Goal: Task Accomplishment & Management: Complete application form

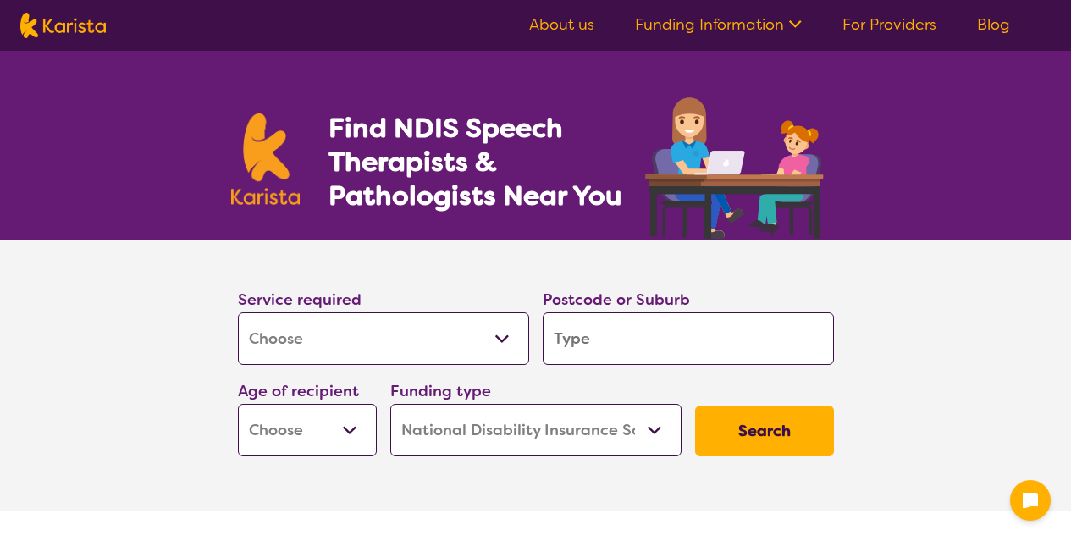
select select "[MEDICAL_DATA]"
select select "NDIS"
select select "[MEDICAL_DATA]"
select select "NDIS"
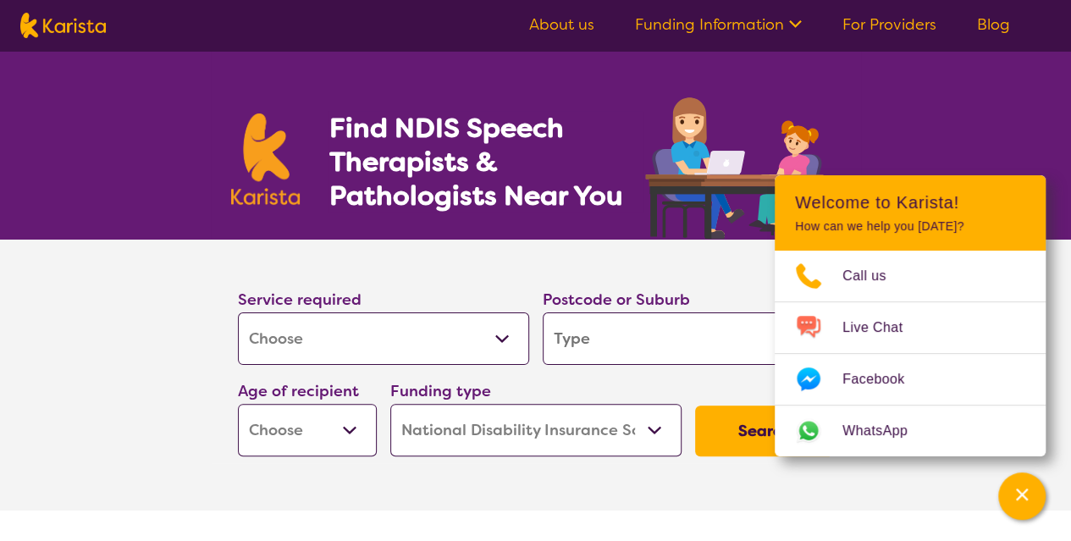
click at [146, 351] on section "Service required Allied Health Assistant Assessment ([MEDICAL_DATA] or [MEDICAL…" at bounding box center [535, 375] width 1071 height 271
click at [718, 337] on input "search" at bounding box center [687, 338] width 291 height 52
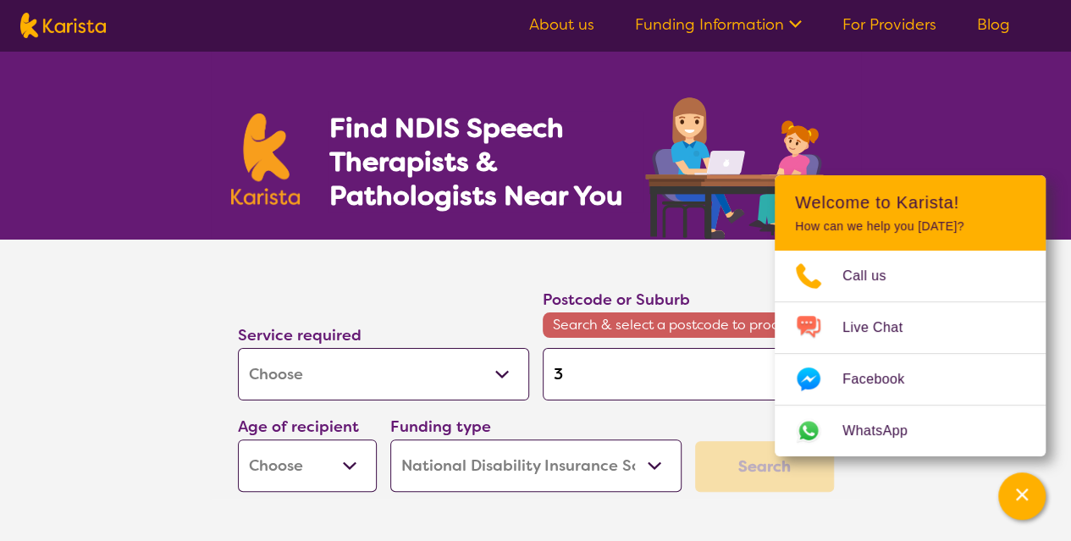
type input "3"
type input "38"
type input "381"
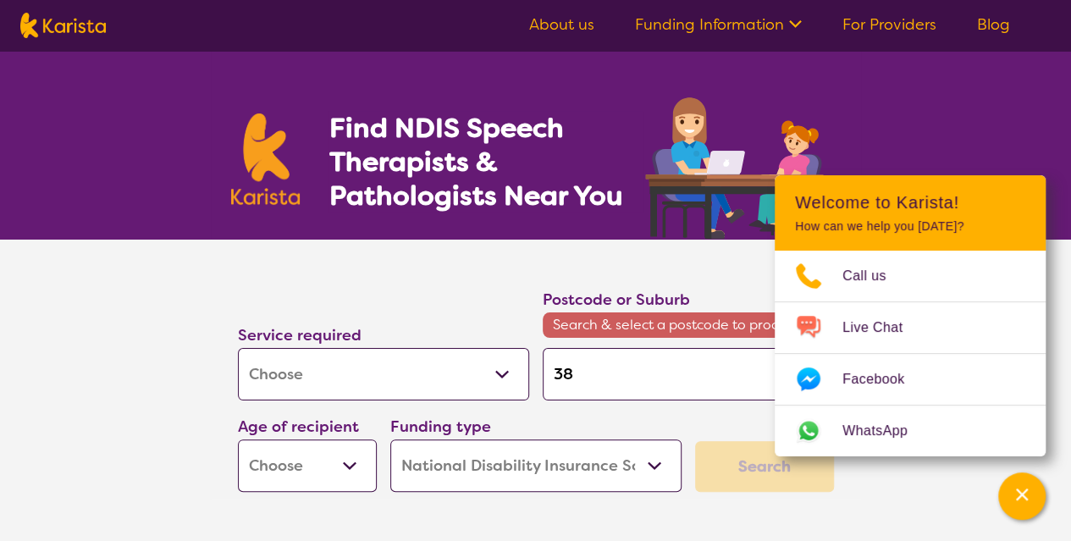
type input "381"
type input "3818"
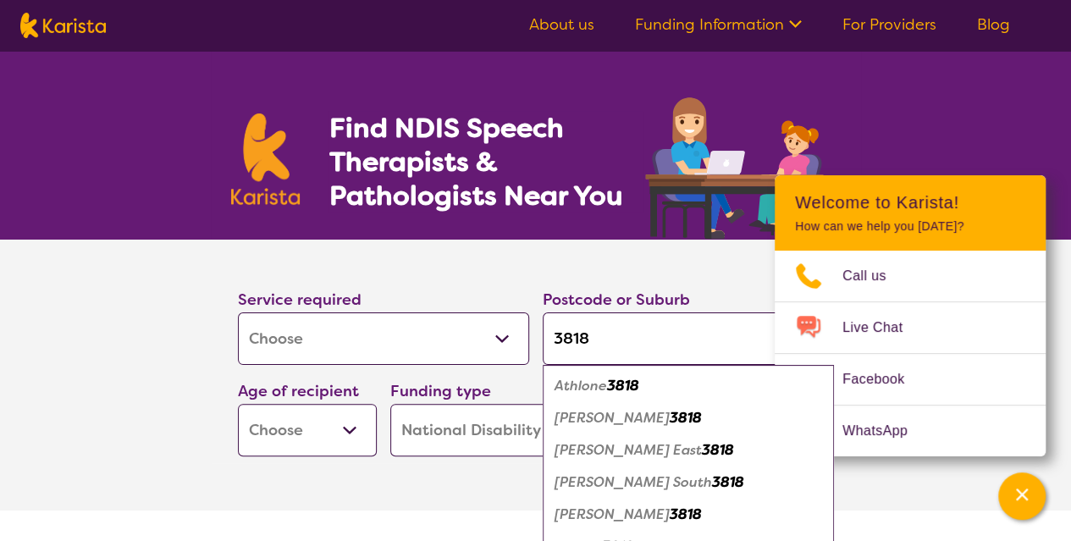
type input "3818"
click at [584, 415] on em "[PERSON_NAME]" at bounding box center [611, 418] width 115 height 18
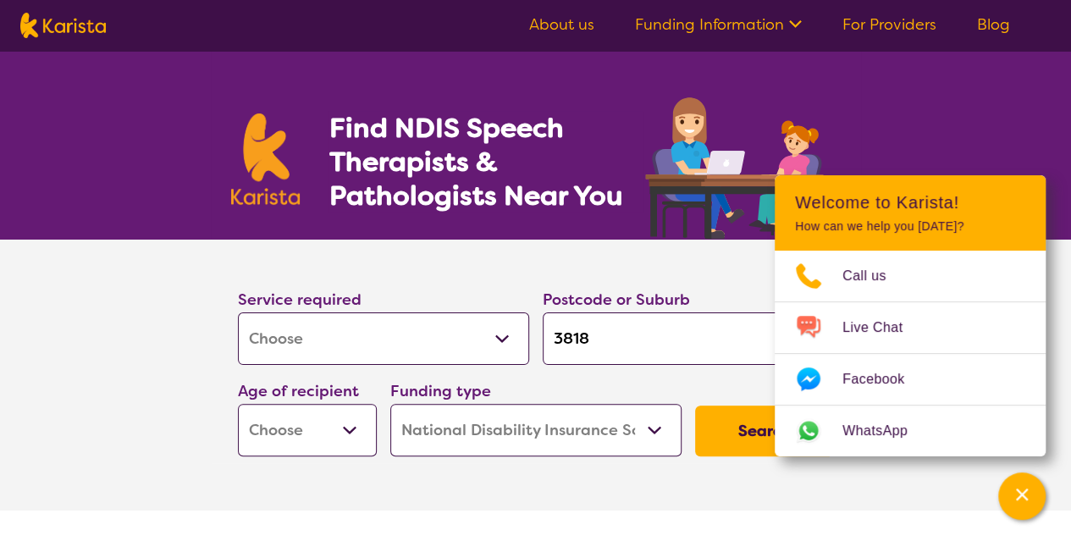
click at [293, 430] on select "Early Childhood - 0 to 9 Child - 10 to 11 Adolescent - 12 to 17 Adult - 18 to 6…" at bounding box center [307, 430] width 139 height 52
select select "CH"
click at [238, 404] on select "Early Childhood - 0 to 9 Child - 10 to 11 Adolescent - 12 to 17 Adult - 18 to 6…" at bounding box center [307, 430] width 139 height 52
select select "CH"
click at [748, 429] on button "Search" at bounding box center [764, 430] width 139 height 51
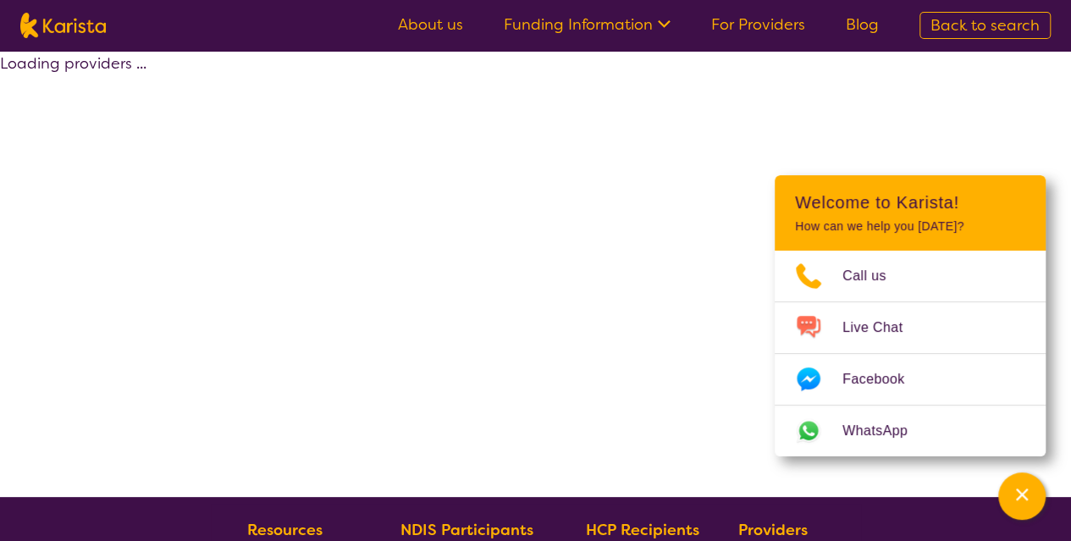
select select "by_score"
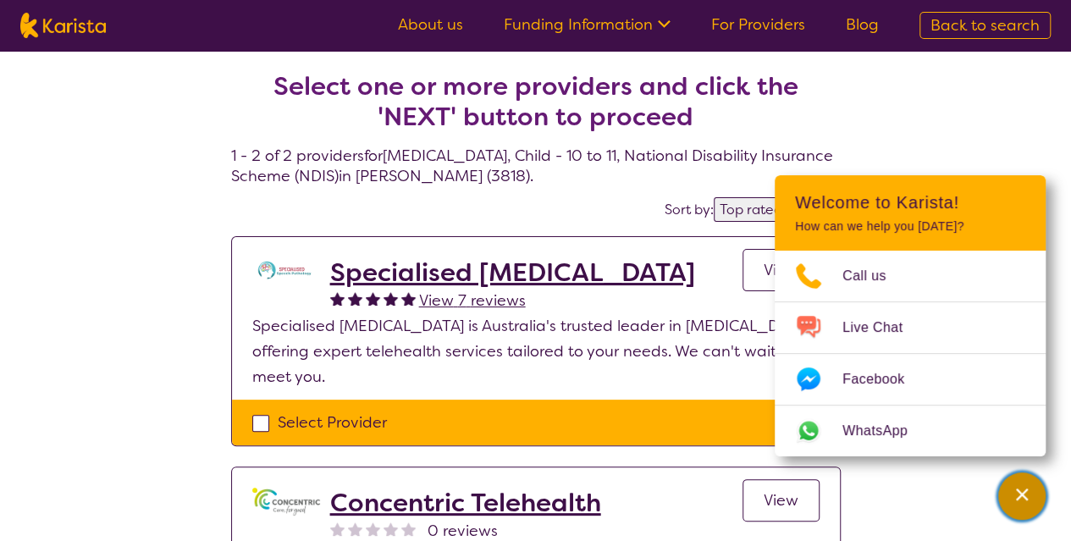
click at [1028, 491] on icon "Channel Menu" at bounding box center [1021, 494] width 17 height 17
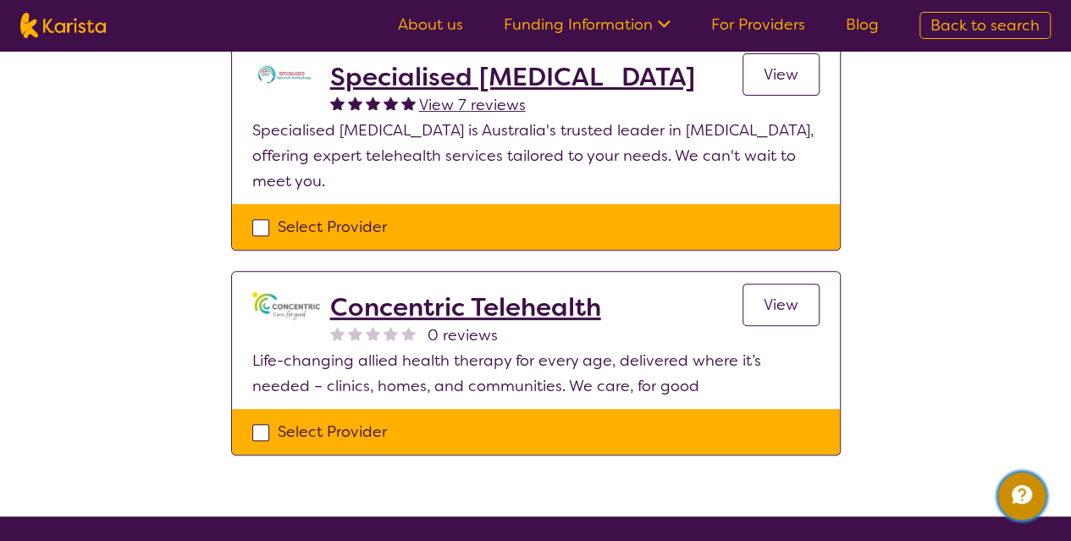
scroll to position [169, 0]
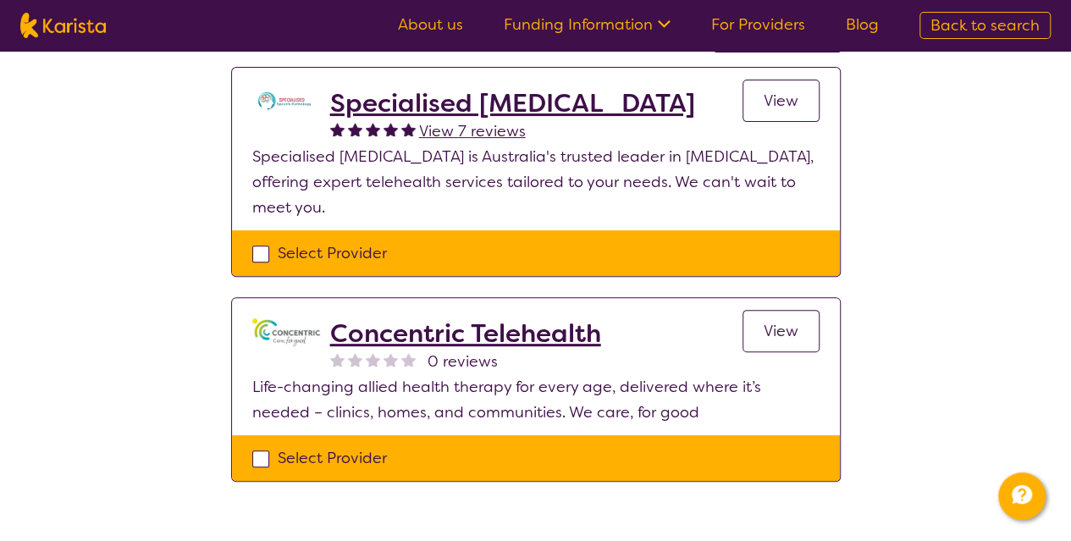
click at [261, 451] on div "Select Provider" at bounding box center [535, 457] width 567 height 25
checkbox input "true"
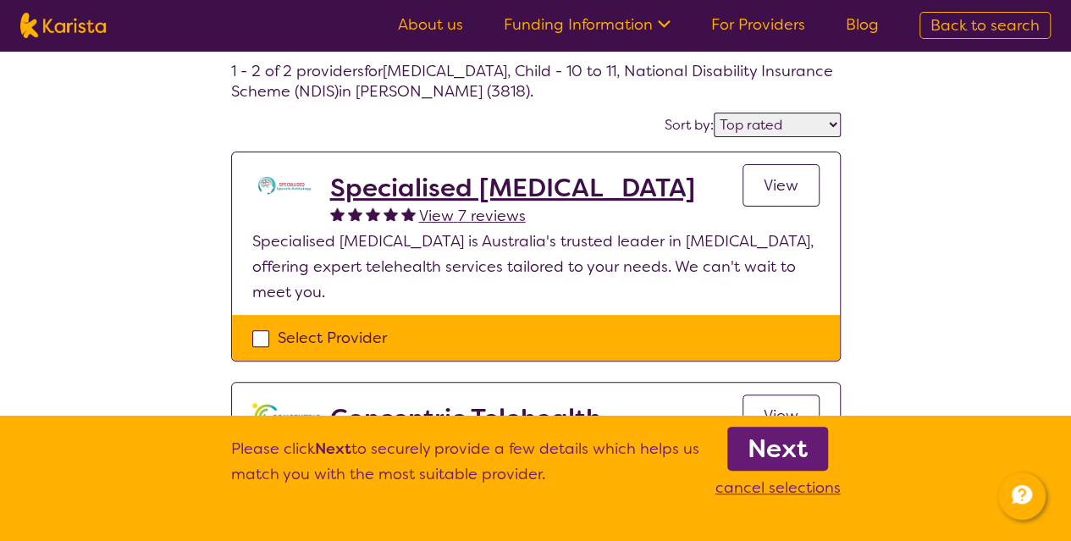
click at [258, 334] on div "Select Provider" at bounding box center [535, 337] width 567 height 25
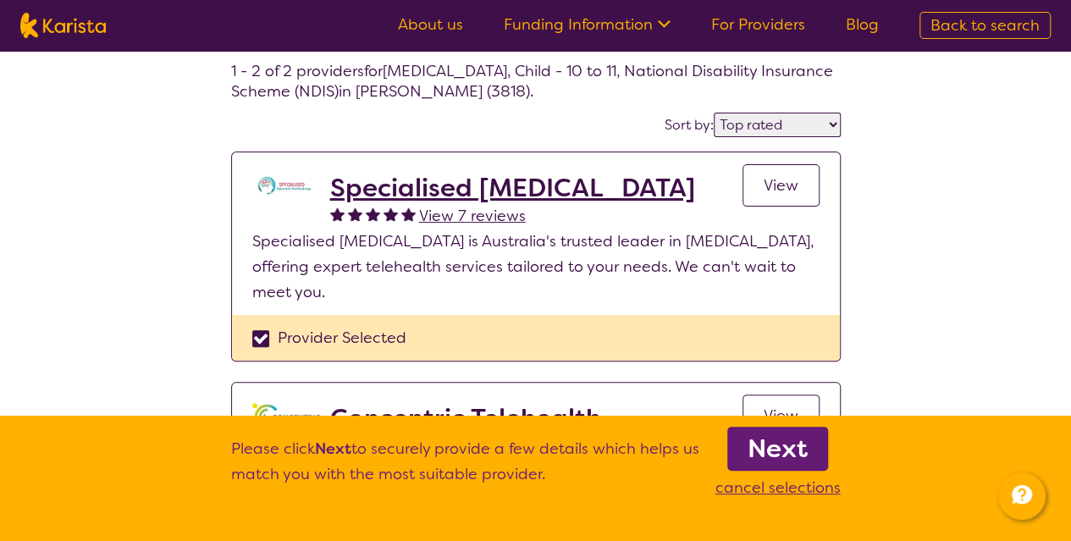
checkbox input "true"
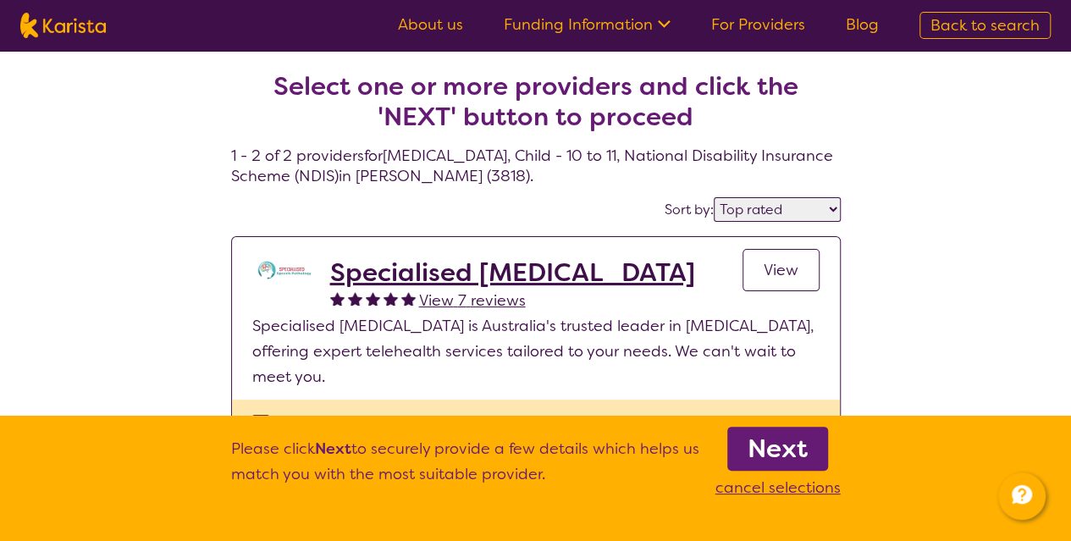
click at [765, 448] on b "Next" at bounding box center [777, 449] width 60 height 34
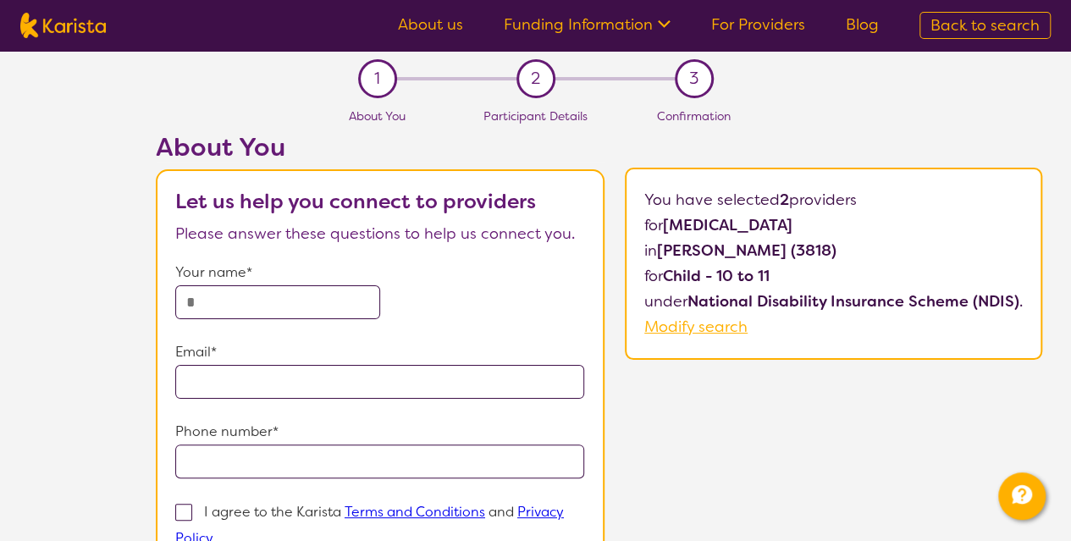
click at [245, 310] on input "text" at bounding box center [277, 302] width 205 height 34
type input "**********"
click at [257, 383] on input "email" at bounding box center [380, 382] width 410 height 34
type input "**********"
click at [269, 454] on input "tel" at bounding box center [380, 461] width 410 height 34
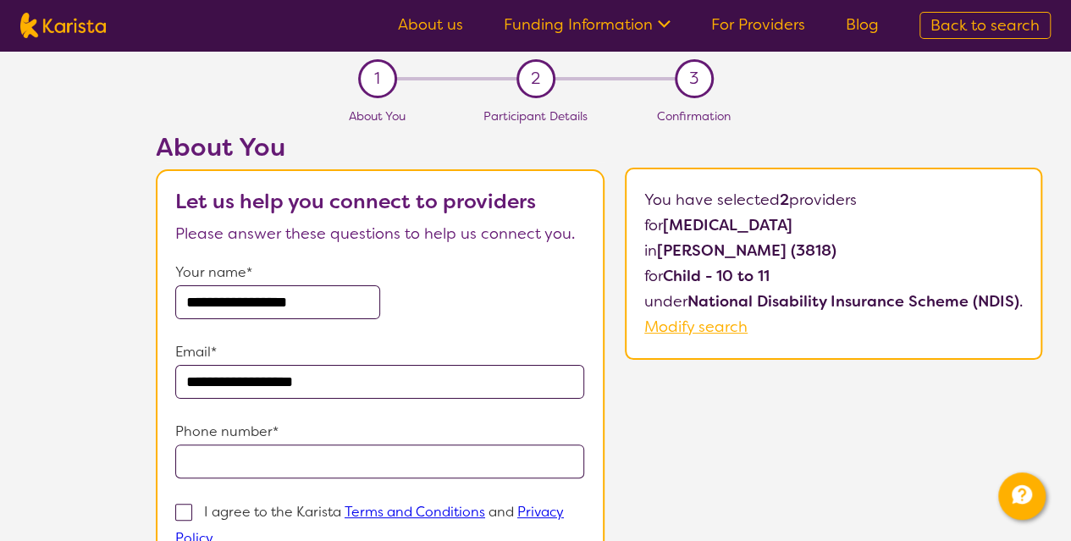
type input "**********"
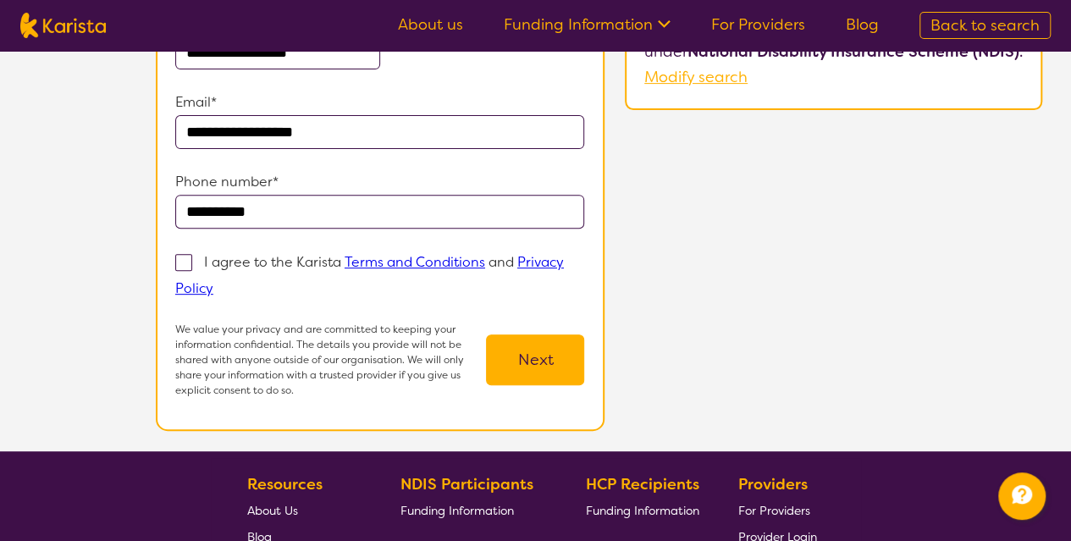
scroll to position [254, 0]
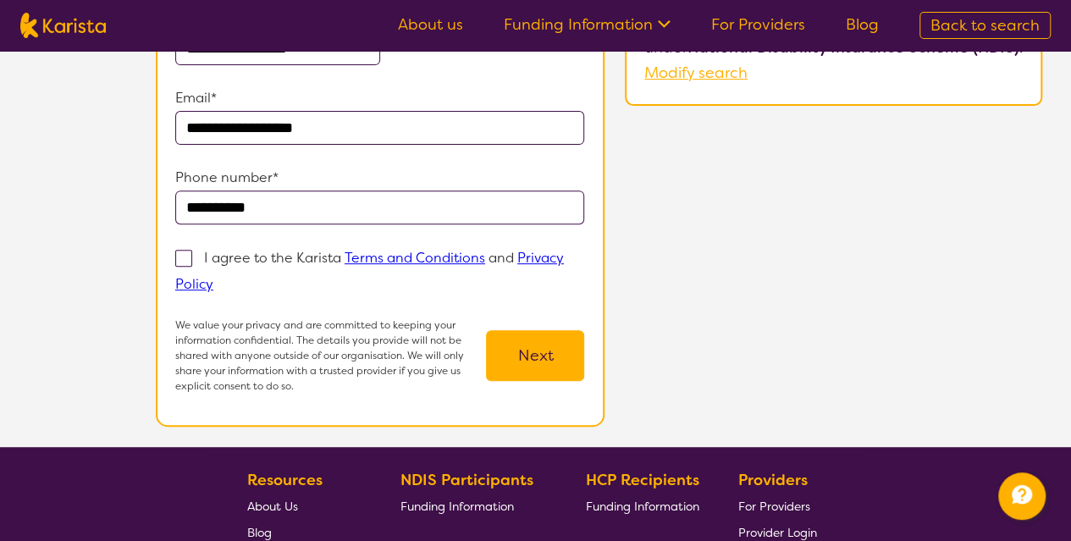
click at [186, 259] on span at bounding box center [183, 258] width 17 height 17
click at [213, 278] on input "I agree to the Karista Terms and Conditions and Privacy Policy" at bounding box center [218, 283] width 11 height 11
checkbox input "true"
click at [553, 360] on button "Next" at bounding box center [535, 355] width 98 height 51
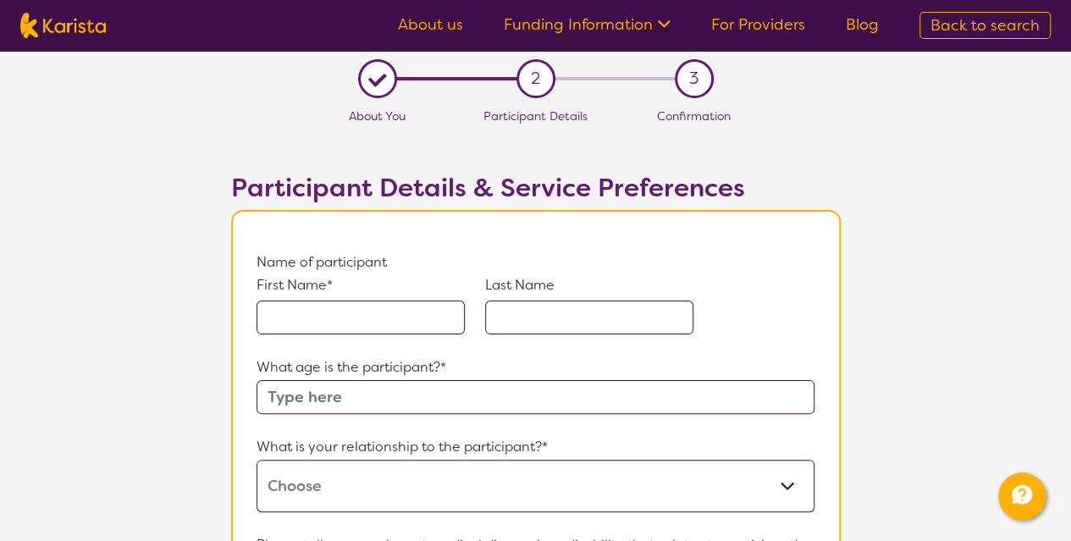
click at [344, 326] on input "text" at bounding box center [360, 317] width 208 height 34
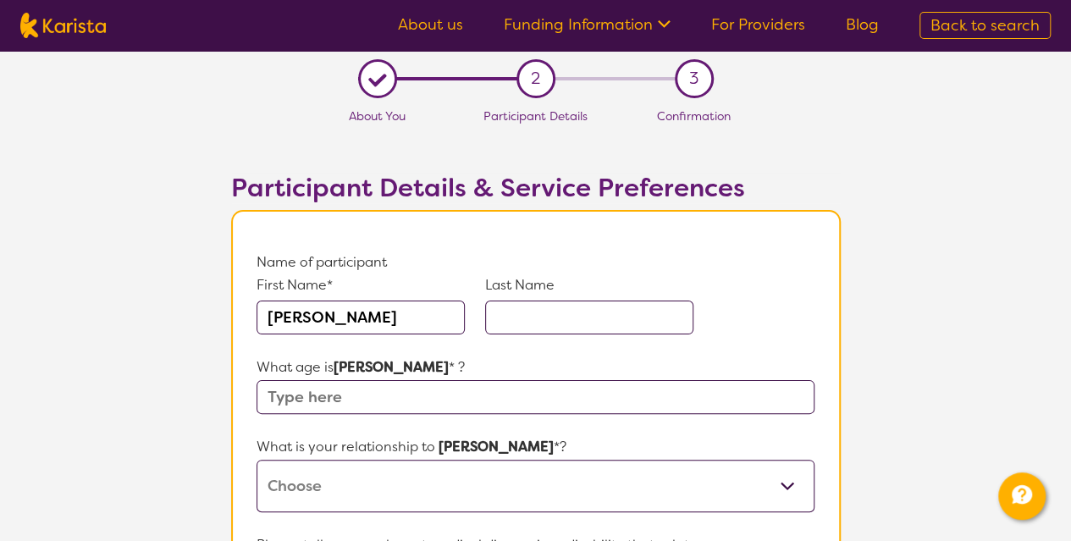
type input "[PERSON_NAME]"
click at [388, 403] on input "text" at bounding box center [534, 397] width 557 height 34
type input "10"
click at [395, 490] on select "This request is for myself I am their parent I am their child I am their spouse…" at bounding box center [534, 486] width 557 height 52
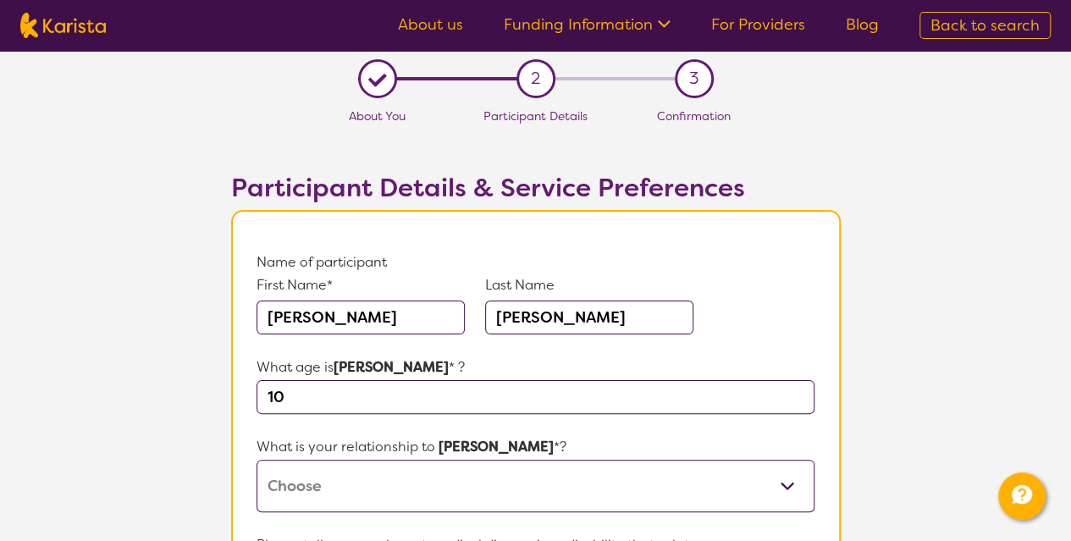
select select "I am their parent"
click at [256, 460] on select "This request is for myself I am their parent I am their child I am their spouse…" at bounding box center [534, 486] width 557 height 52
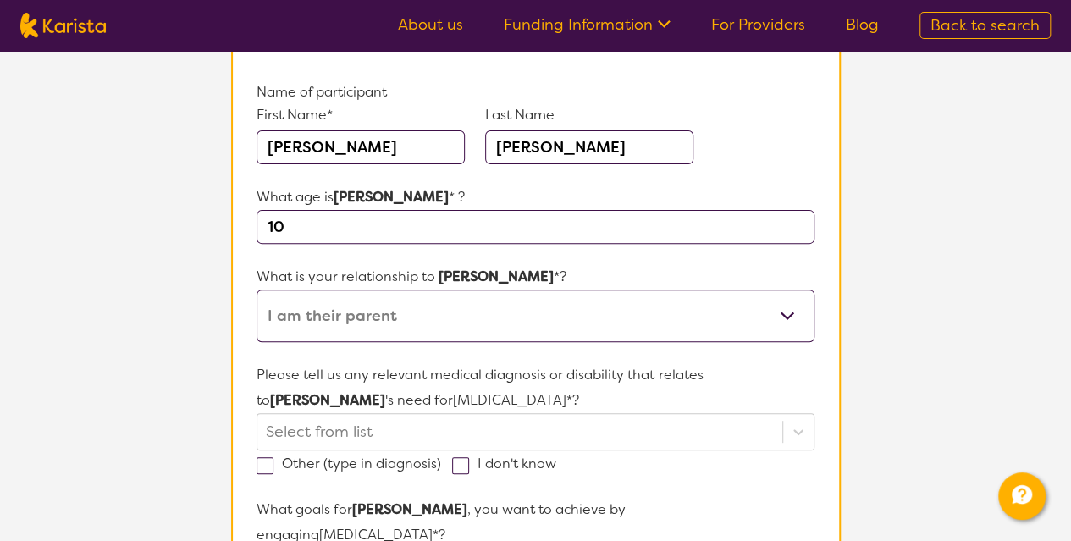
scroll to position [254, 0]
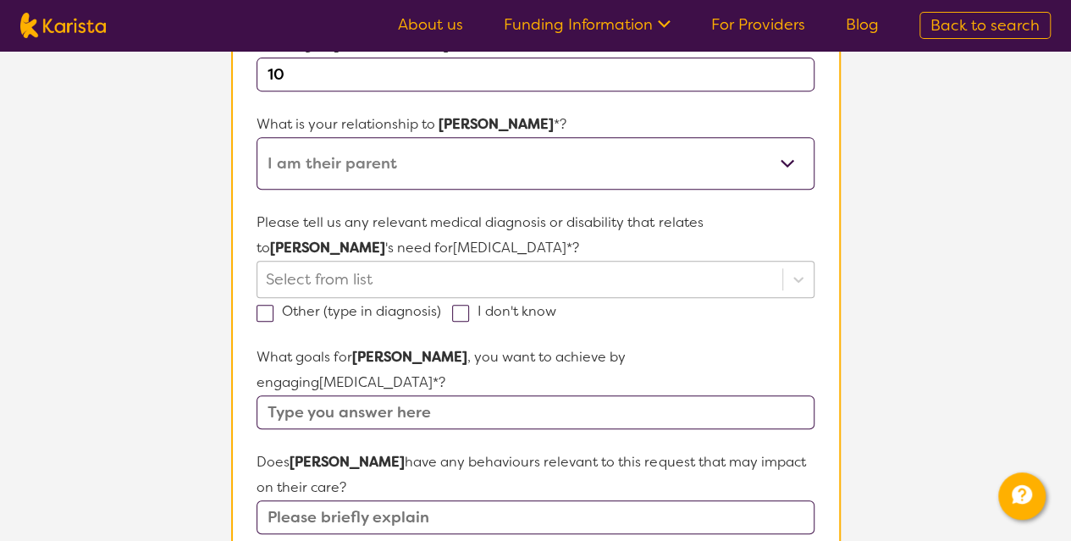
click at [323, 298] on div "Select from list" at bounding box center [534, 279] width 557 height 37
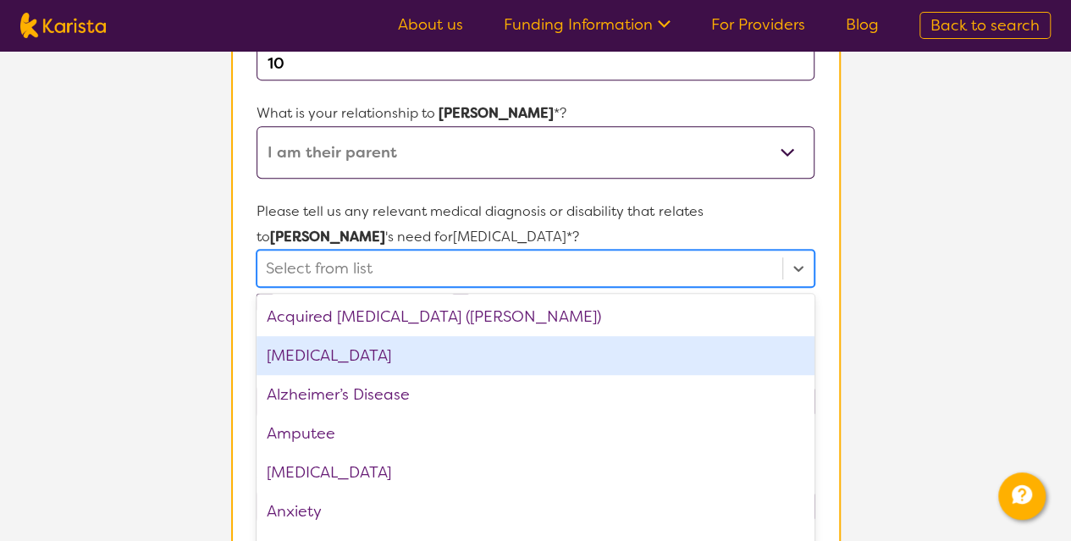
scroll to position [345, 0]
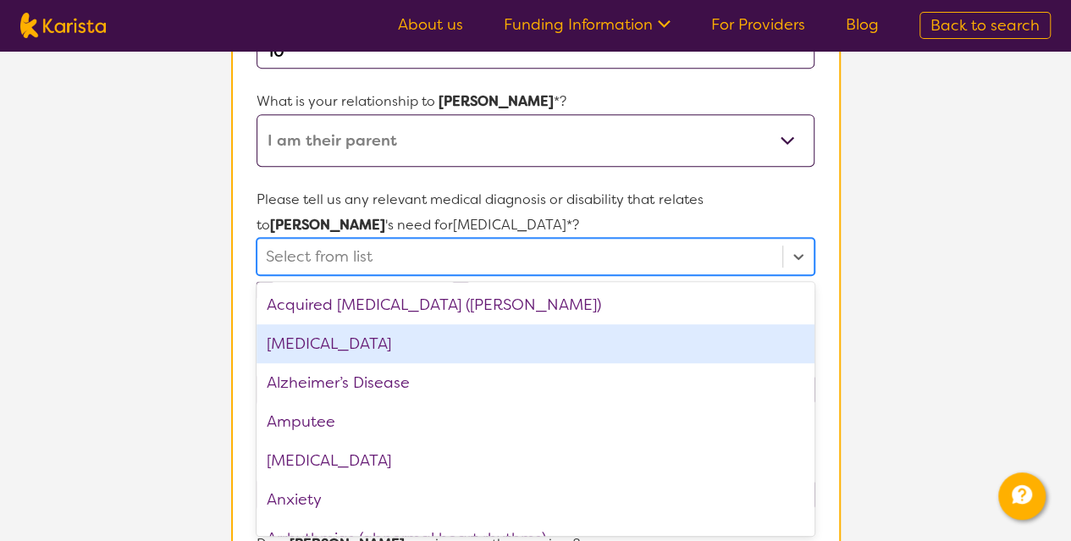
click at [323, 345] on div "[MEDICAL_DATA]" at bounding box center [534, 343] width 557 height 39
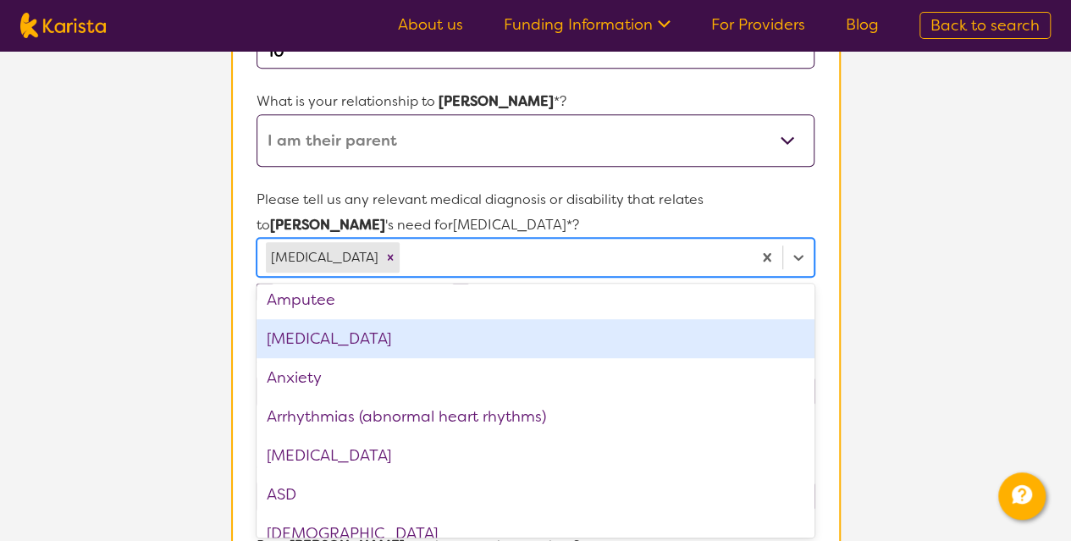
scroll to position [169, 0]
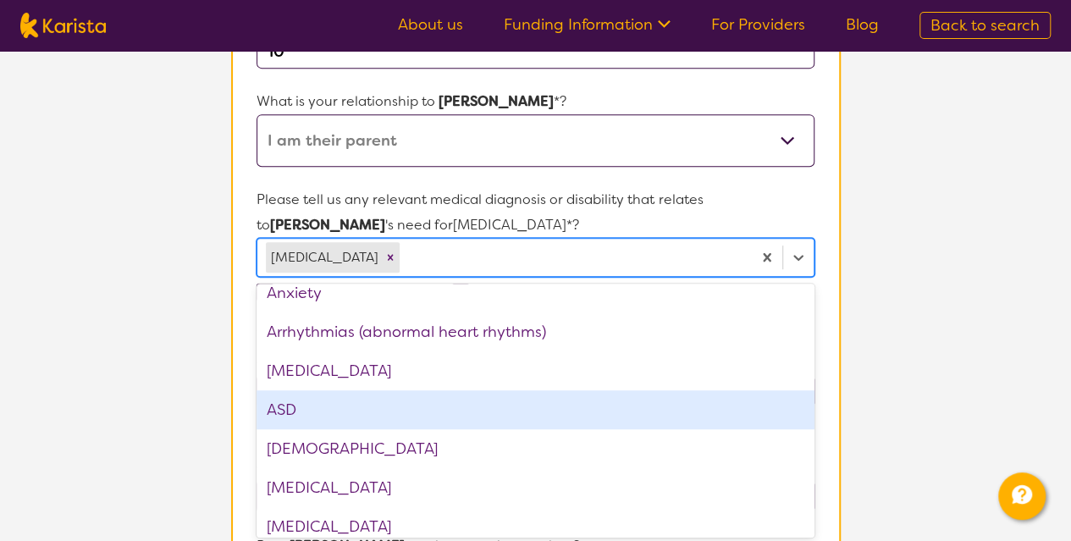
click at [350, 405] on div "ASD" at bounding box center [534, 409] width 557 height 39
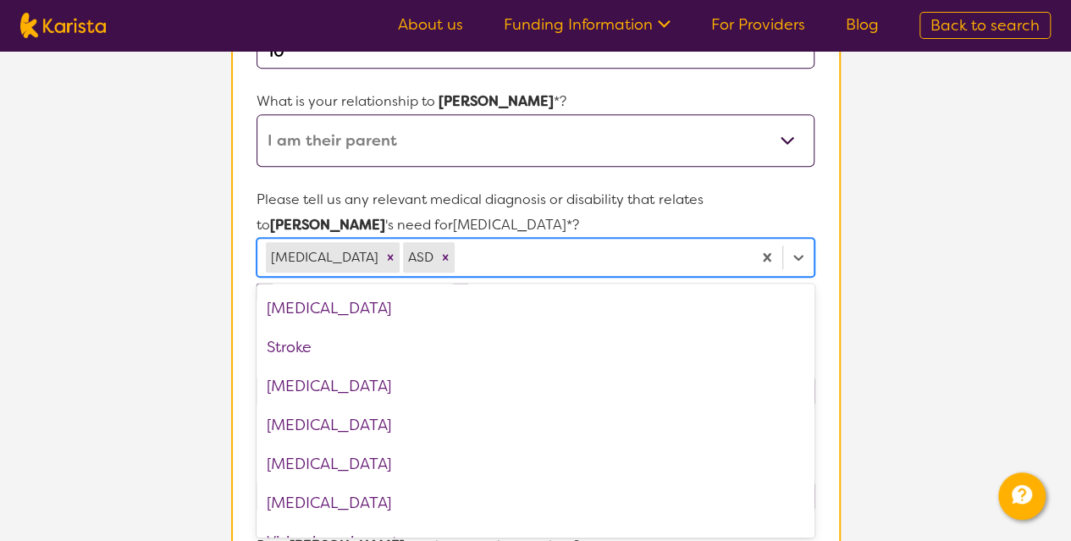
scroll to position [2595, 0]
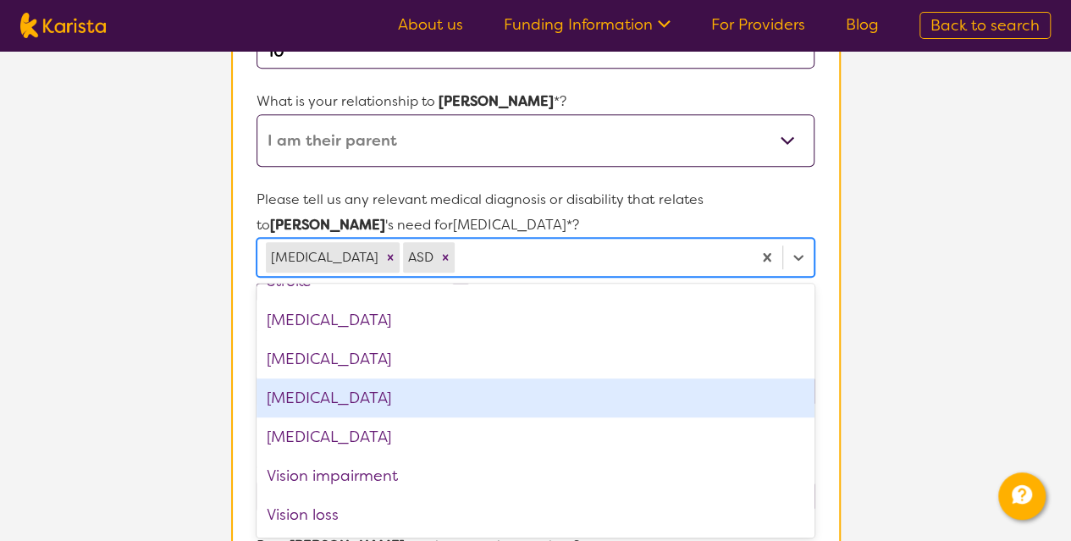
click at [919, 399] on section "L About You 2 Participant Details 3 Confirmation Participant Details & Service …" at bounding box center [535, 464] width 1071 height 1519
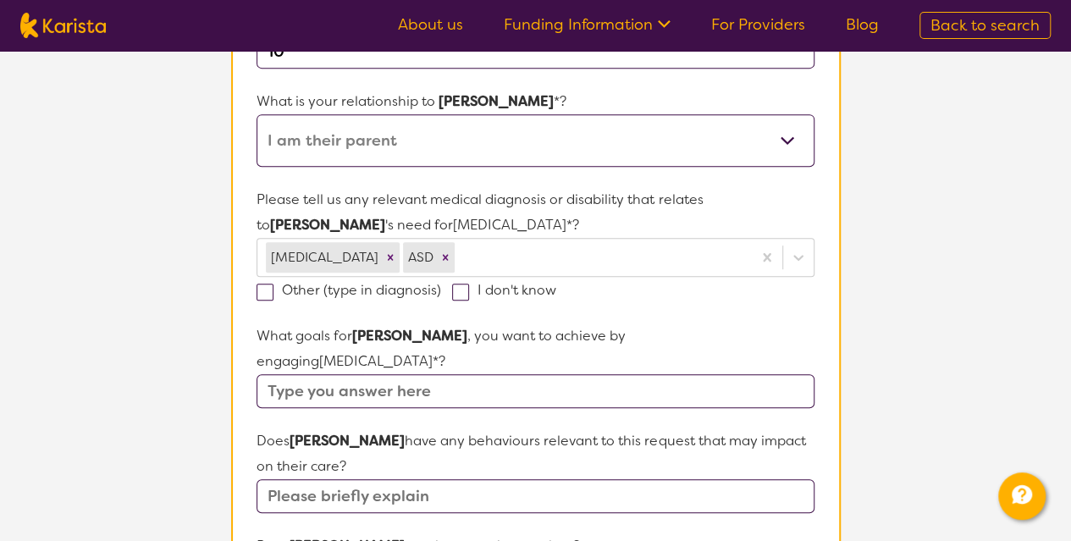
click at [369, 374] on input "text" at bounding box center [534, 391] width 557 height 34
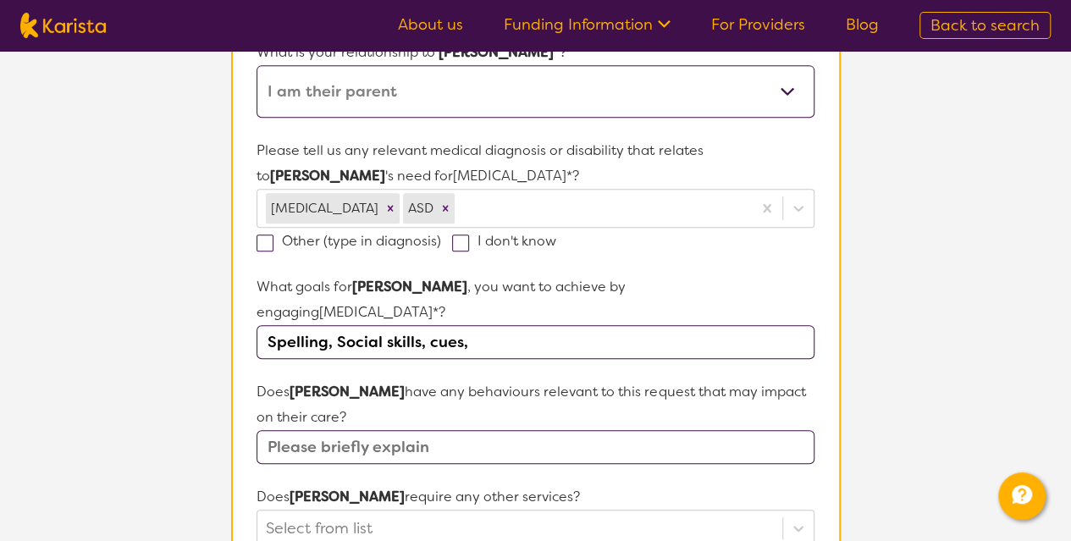
scroll to position [430, 0]
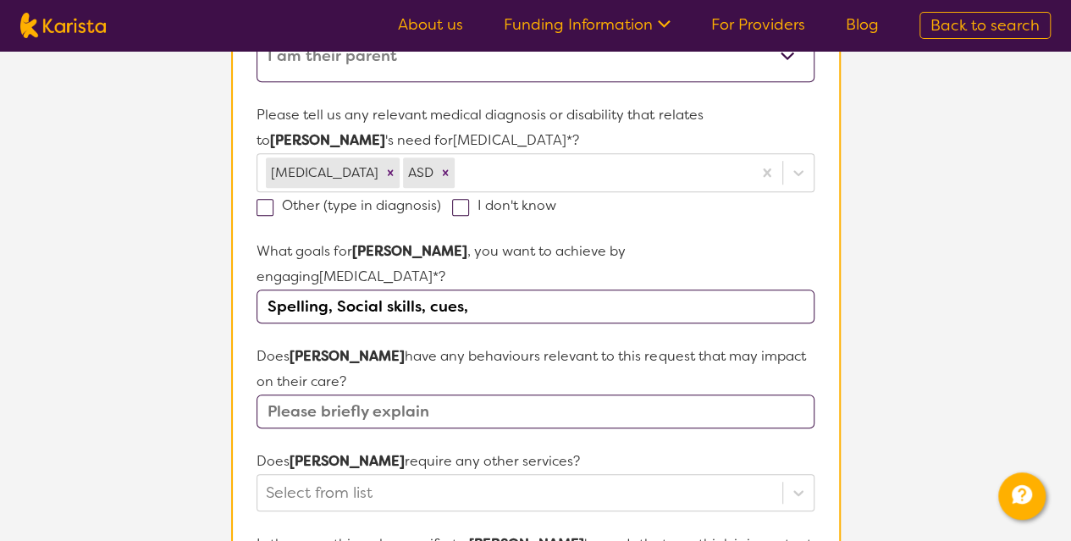
type input "Spelling, Social skills, cues,"
click at [434, 394] on input "text" at bounding box center [534, 411] width 557 height 34
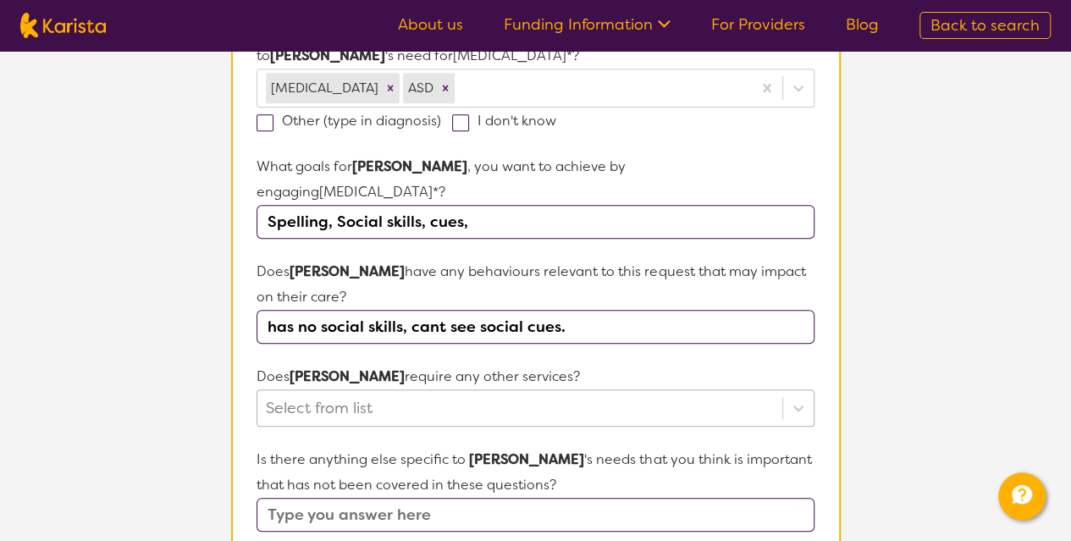
type input "has no social skills, cant see social cues."
click at [401, 389] on div "Select from list" at bounding box center [534, 407] width 557 height 37
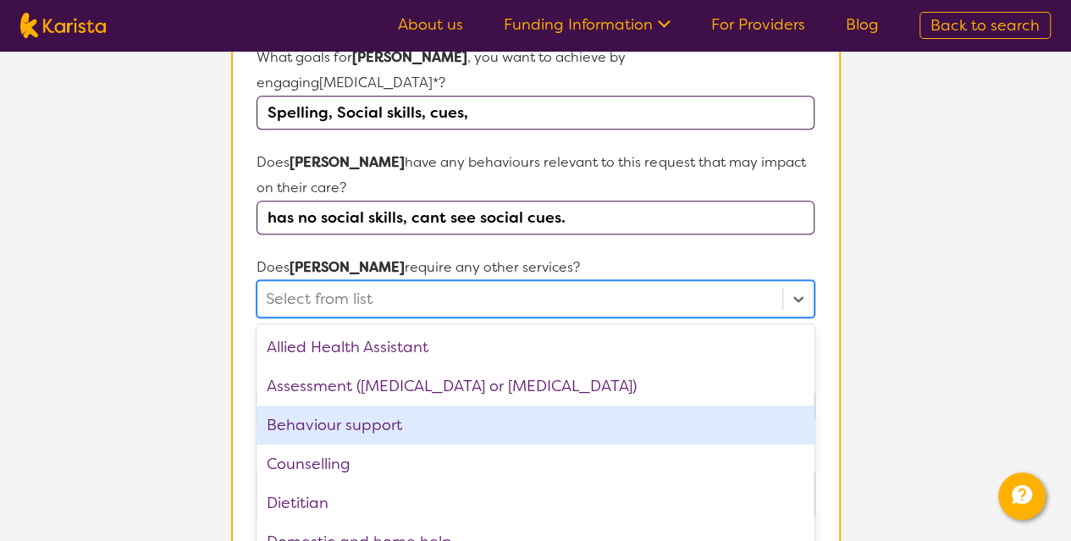
scroll to position [640, 0]
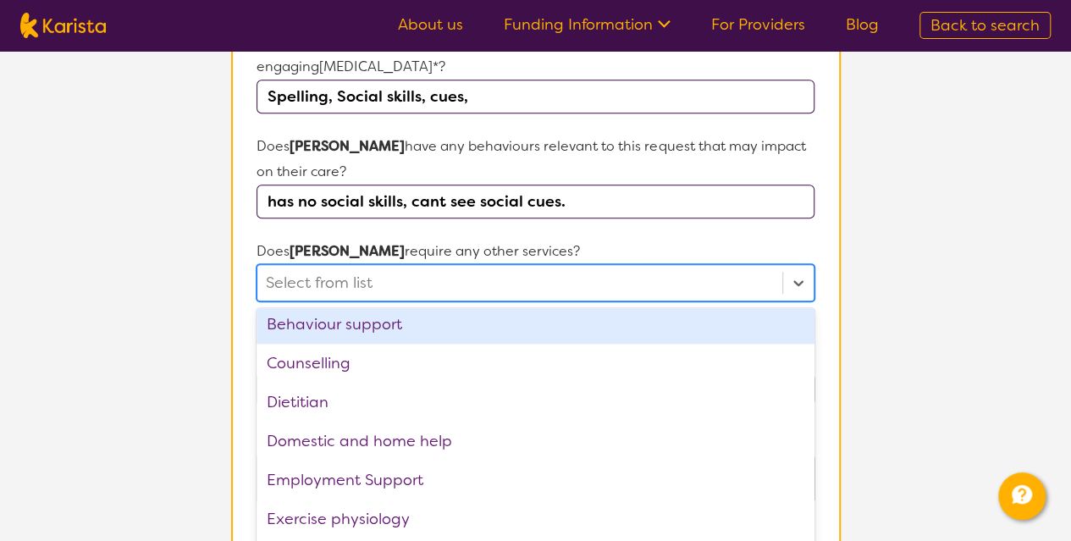
click at [381, 306] on div "Behaviour support" at bounding box center [534, 324] width 557 height 39
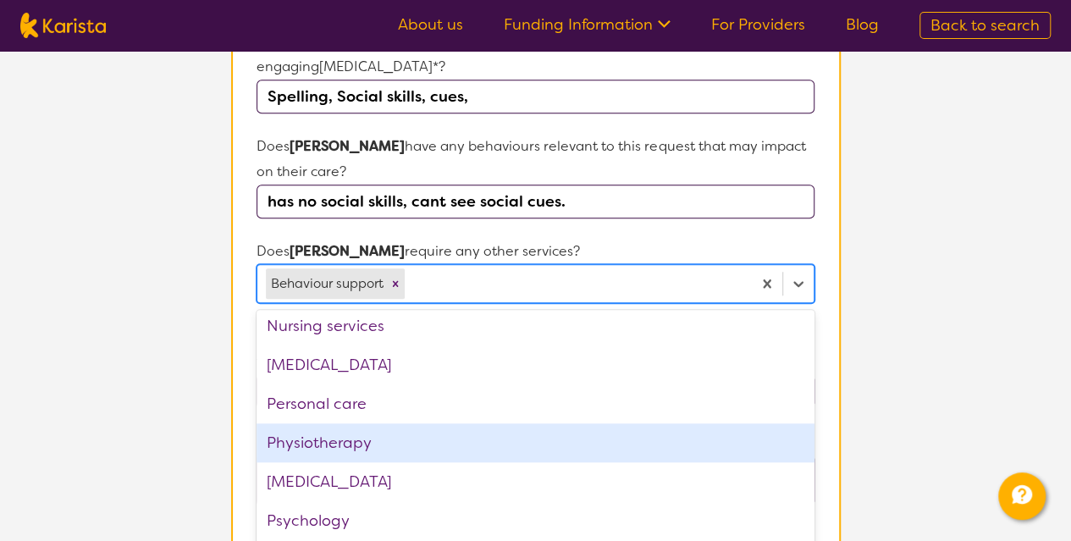
scroll to position [362, 0]
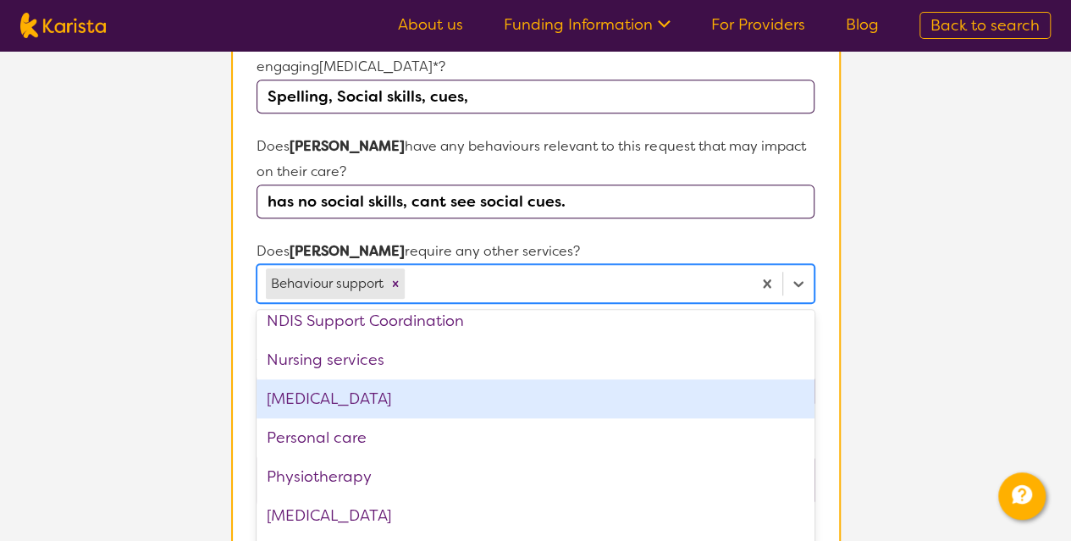
click at [517, 381] on div "[MEDICAL_DATA]" at bounding box center [534, 398] width 557 height 39
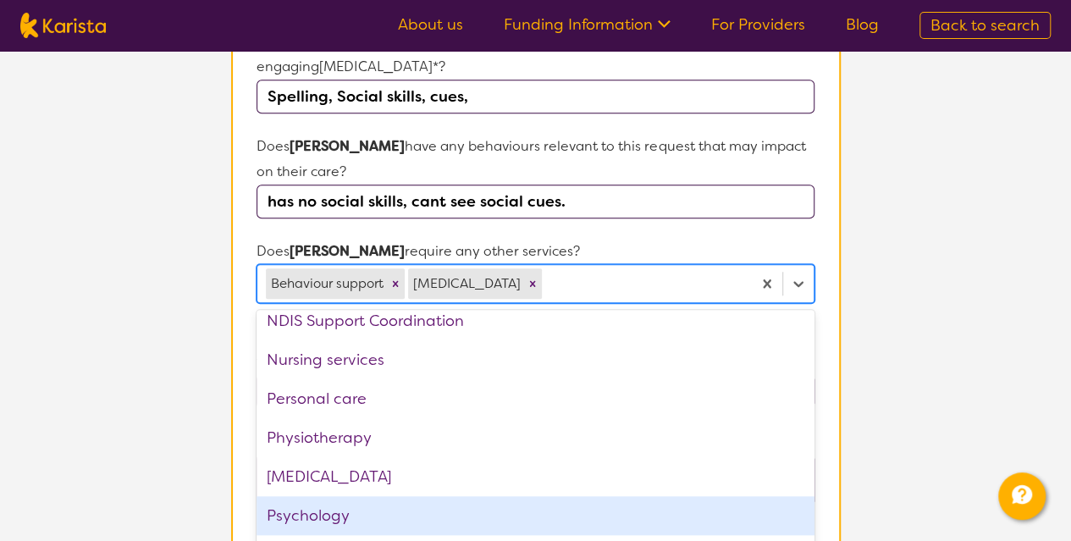
click at [455, 496] on div "Psychology" at bounding box center [534, 515] width 557 height 39
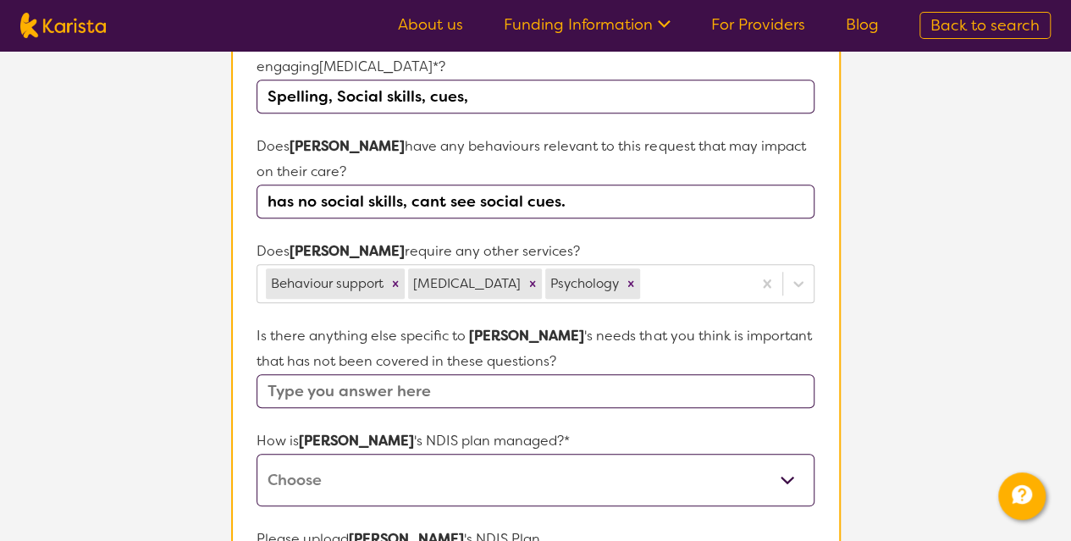
click at [946, 360] on section "L About You 2 Participant Details 3 Confirmation Participant Details & Service …" at bounding box center [535, 171] width 1071 height 1521
click at [353, 374] on input "text" at bounding box center [534, 391] width 557 height 34
type input "lack of impulse control"
click at [406, 454] on select "Self-managed NDIS plan Managed by a registered plan management provider (not th…" at bounding box center [534, 480] width 557 height 52
select select "Self Managed"
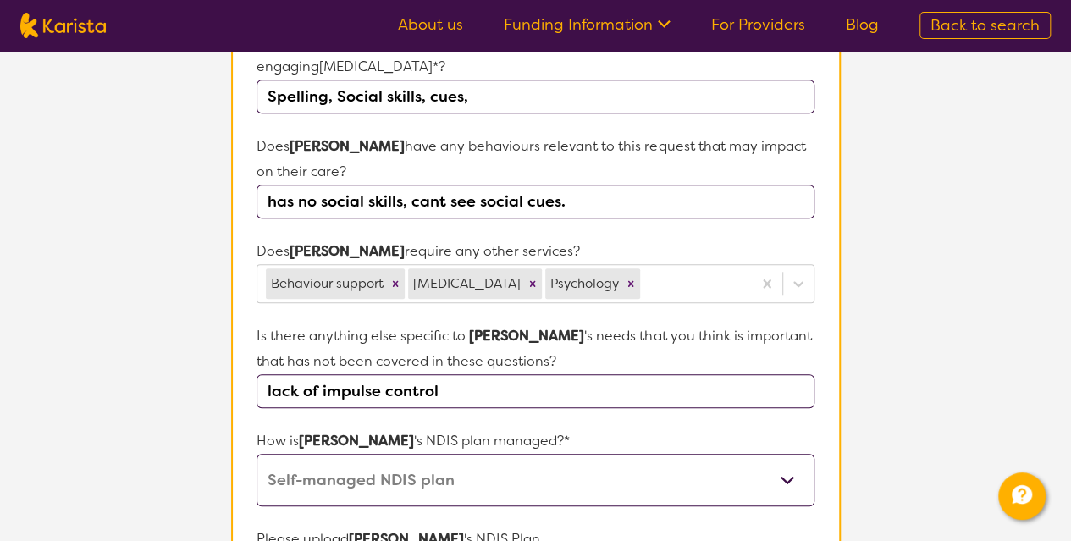
click at [256, 454] on select "Self-managed NDIS plan Managed by a registered plan management provider (not th…" at bounding box center [534, 480] width 557 height 52
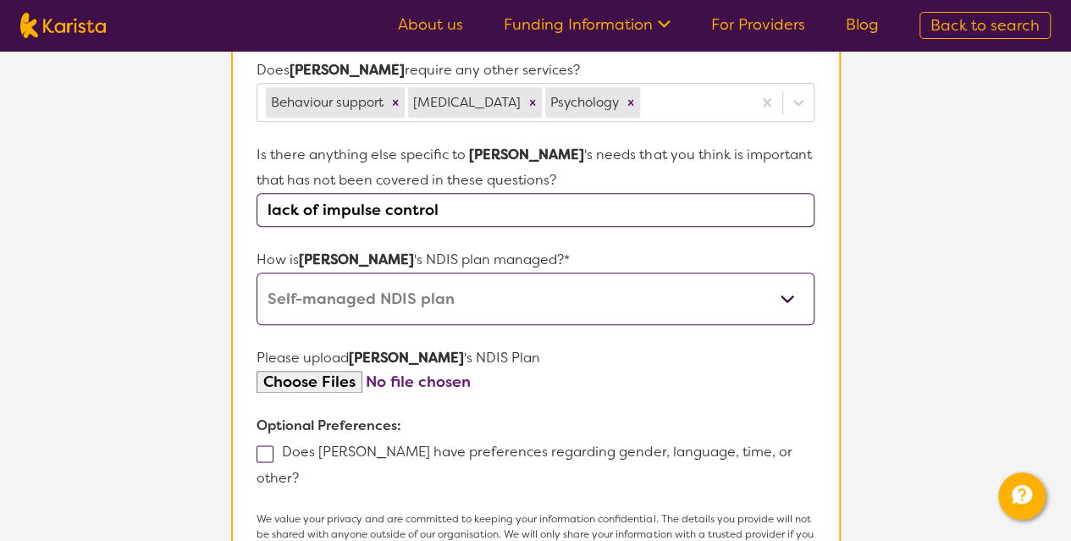
scroll to position [894, 0]
